Goal: Transaction & Acquisition: Download file/media

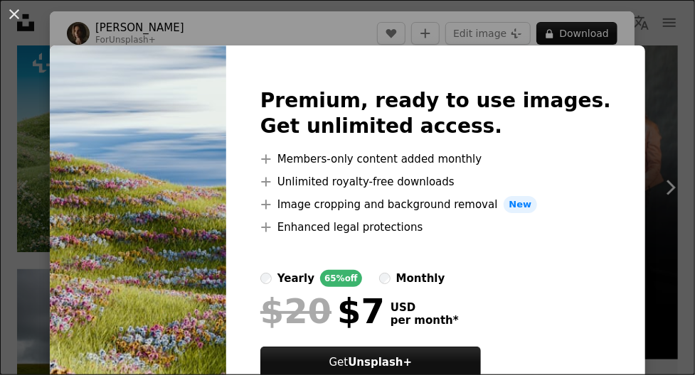
scroll to position [2476, 0]
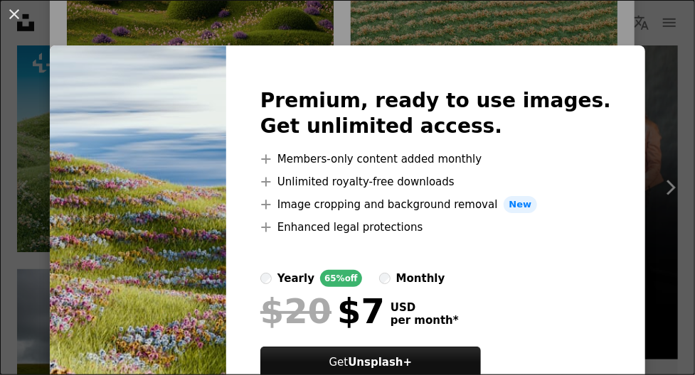
click at [522, 29] on div "An X shape Premium, ready to use images. Get unlimited access. A plus sign Memb…" at bounding box center [347, 187] width 695 height 375
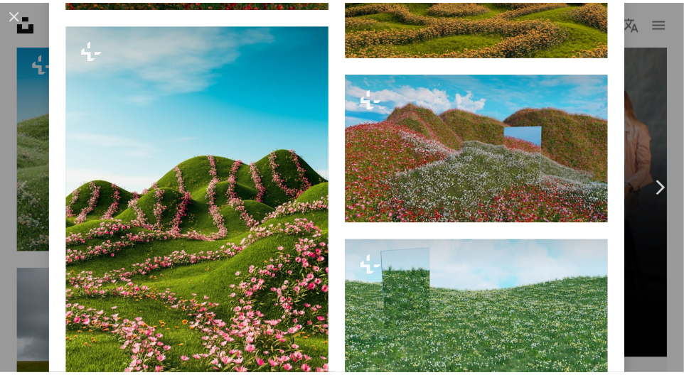
scroll to position [3509, 0]
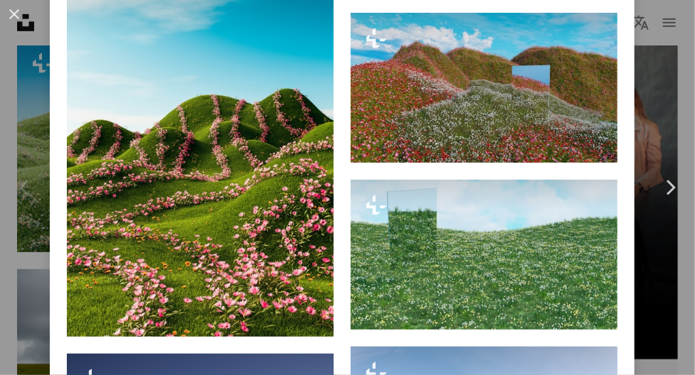
click at [40, 36] on div "An X shape Chevron left Chevron right [PERSON_NAME] For Unsplash+ A heart A plu…" at bounding box center [347, 187] width 695 height 375
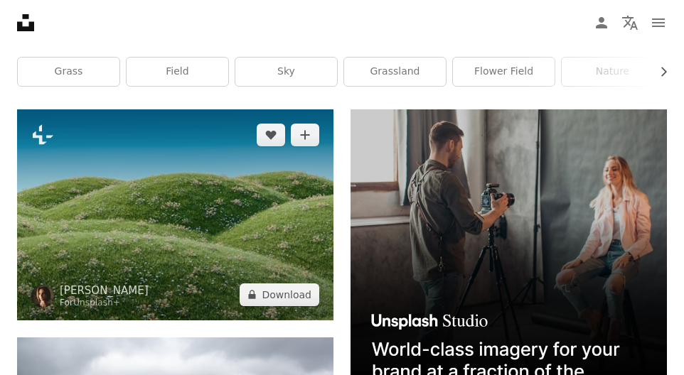
scroll to position [283, 0]
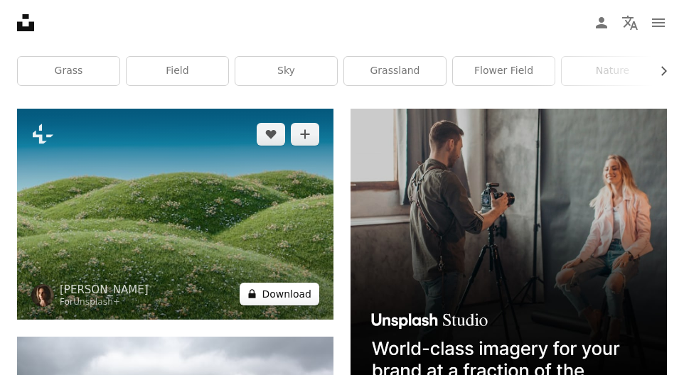
click at [276, 298] on button "A lock Download" at bounding box center [280, 294] width 80 height 23
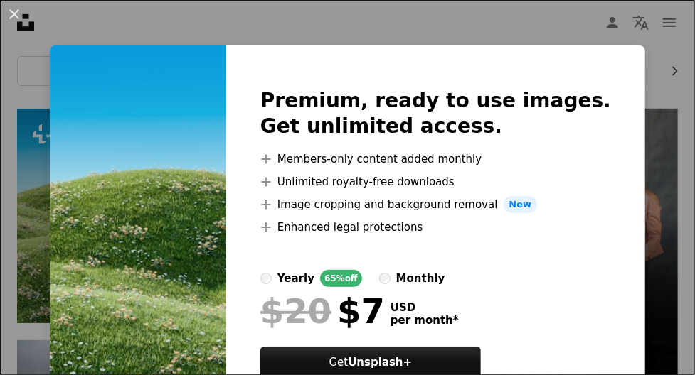
drag, startPoint x: 531, startPoint y: 0, endPoint x: 465, endPoint y: 26, distance: 70.5
click at [465, 26] on div "An X shape Premium, ready to use images. Get unlimited access. A plus sign Memb…" at bounding box center [347, 187] width 695 height 375
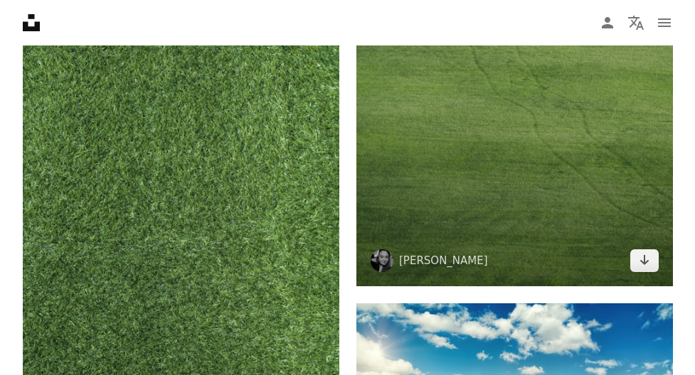
scroll to position [2577, 0]
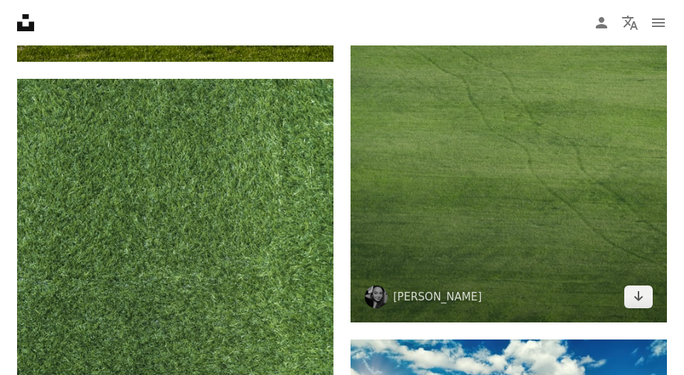
click at [562, 234] on img at bounding box center [509, 112] width 316 height 422
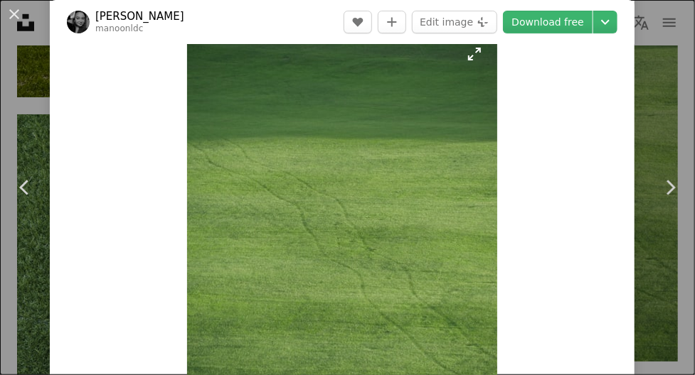
scroll to position [32, 0]
click at [658, 143] on link "Chevron right" at bounding box center [670, 187] width 50 height 137
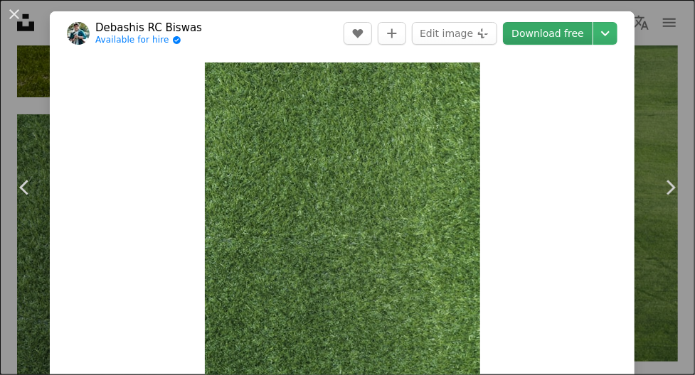
click at [536, 38] on link "Download free" at bounding box center [548, 33] width 90 height 23
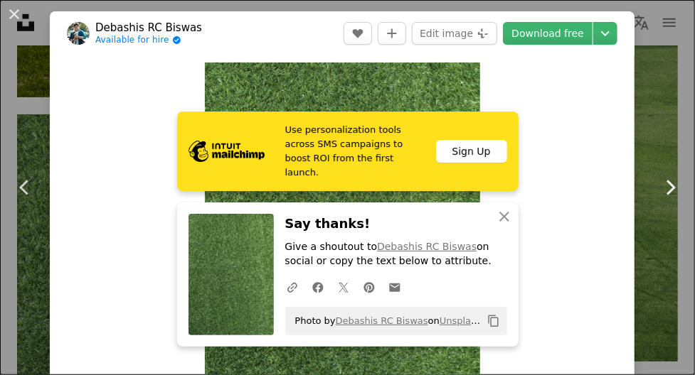
click at [659, 198] on icon "Chevron right" at bounding box center [670, 187] width 23 height 23
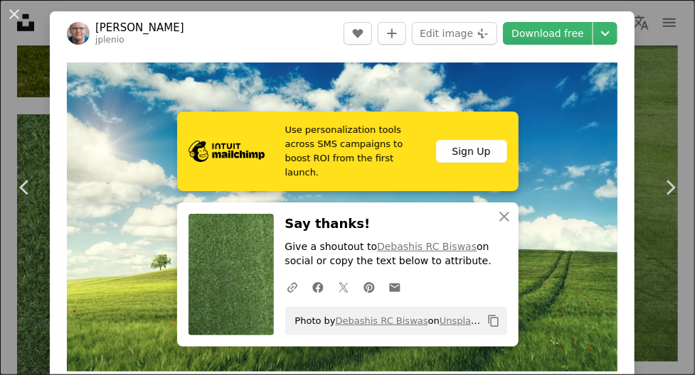
click at [653, 83] on div "An X shape Chevron left Chevron right [PERSON_NAME] jplenio A heart A plus sign…" at bounding box center [347, 187] width 695 height 375
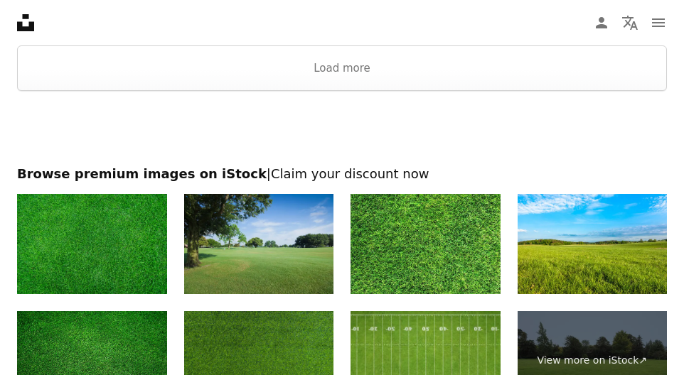
scroll to position [7235, 0]
